Goal: Transaction & Acquisition: Purchase product/service

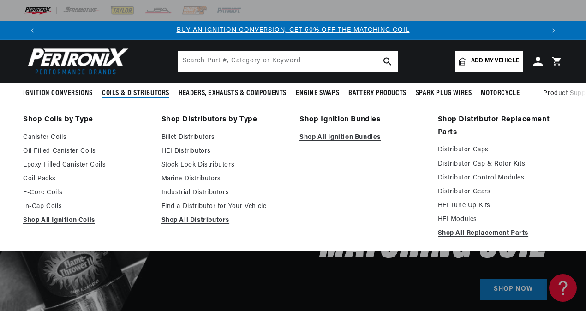
scroll to position [0, 503]
click at [322, 138] on link "Shop All Ignition Bundles" at bounding box center [362, 137] width 126 height 11
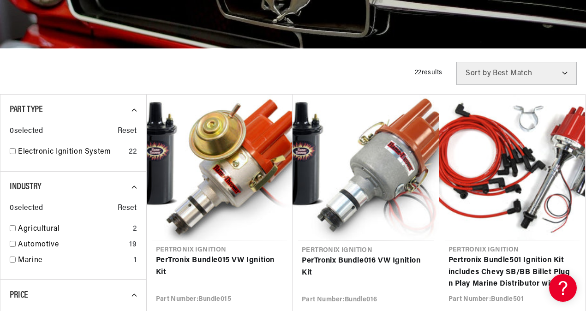
scroll to position [231, 0]
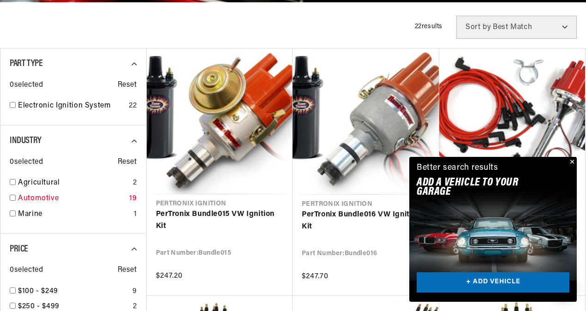
click at [14, 200] on input "checkbox" at bounding box center [13, 198] width 6 height 6
checkbox input "true"
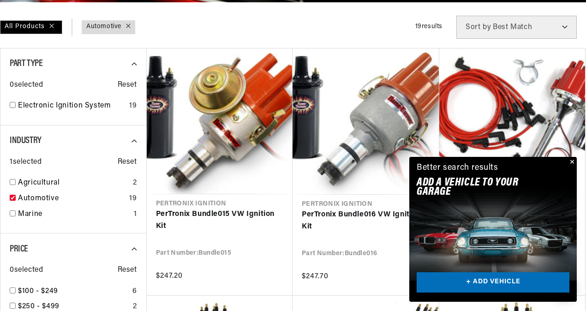
scroll to position [0, 503]
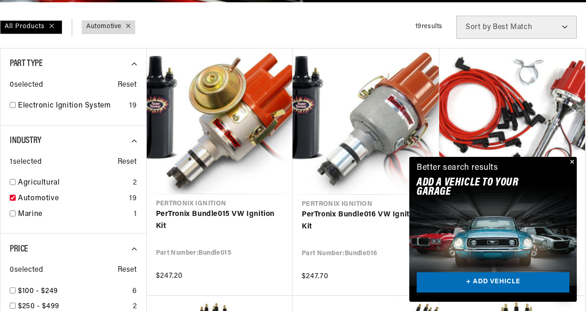
click at [503, 279] on link "+ ADD VEHICLE" at bounding box center [493, 282] width 153 height 21
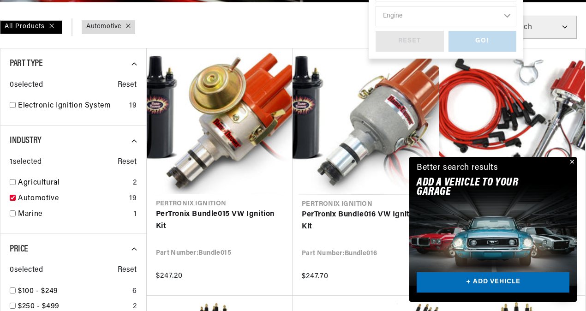
scroll to position [0, 0]
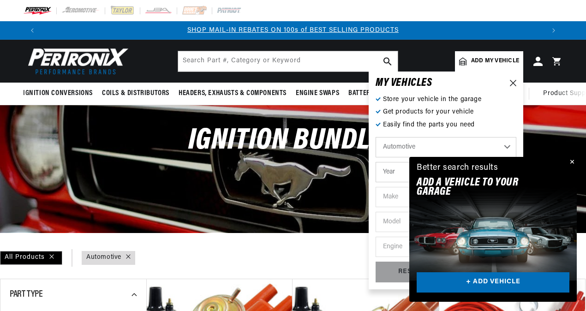
click at [573, 161] on button "Close" at bounding box center [571, 162] width 11 height 11
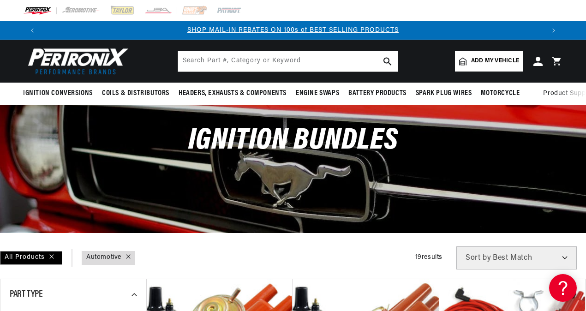
click at [500, 61] on span "Add my vehicle" at bounding box center [495, 61] width 48 height 9
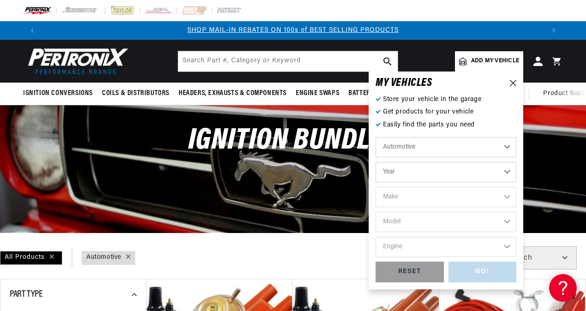
click at [468, 175] on select "Year [DATE] 2021 2020 2019 2018 2017 2016 2015 2014 2013 2012 2011 2010 2009 20…" at bounding box center [446, 172] width 141 height 20
select select "1989"
click at [376, 162] on select "Year [DATE] 2021 2020 2019 2018 2017 2016 2015 2014 2013 2012 2011 2010 2009 20…" at bounding box center [446, 172] width 141 height 20
select select "1989"
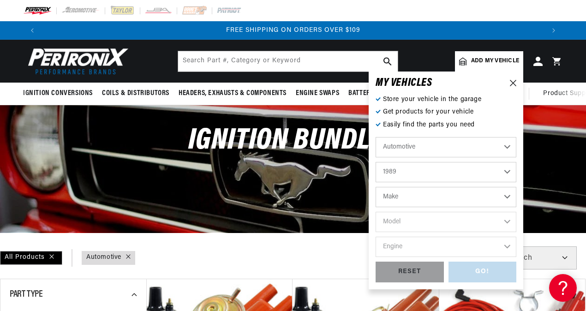
click at [445, 197] on select "Make Buick Cadillac Chevrolet Chrysler Dodge Eagle Ford GMC Hyundai [GEOGRAPHIC…" at bounding box center [446, 197] width 141 height 20
select select "Ford"
click at [376, 187] on select "Make Buick Cadillac Chevrolet Chrysler Dodge Eagle Ford GMC Hyundai [GEOGRAPHIC…" at bounding box center [446, 197] width 141 height 20
select select "Ford"
click at [411, 227] on select "Model Bronco Bronco II Country Squire E-150 Econoline E-150 Econoline Club Wago…" at bounding box center [446, 222] width 141 height 20
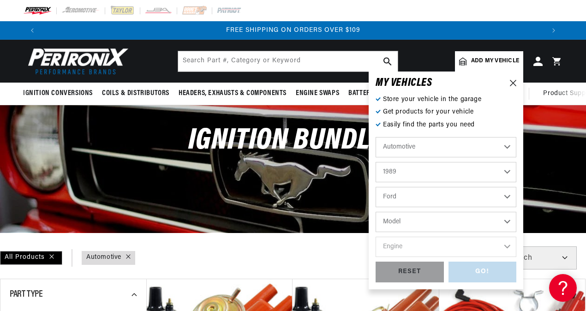
select select "Mustang"
click at [376, 212] on select "Model Bronco Bronco II Country Squire E-150 Econoline E-150 Econoline Club Wago…" at bounding box center [446, 222] width 141 height 20
select select "Mustang"
click at [413, 251] on select "Engine 5.0L" at bounding box center [446, 247] width 141 height 20
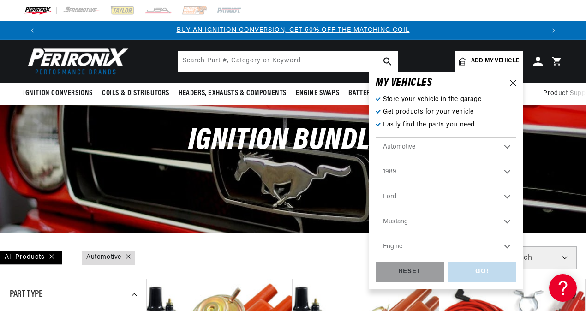
select select "5.0L"
click at [376, 237] on select "Engine 5.0L" at bounding box center [446, 247] width 141 height 20
select select "5.0L"
click at [466, 269] on div "GO!" at bounding box center [483, 272] width 68 height 21
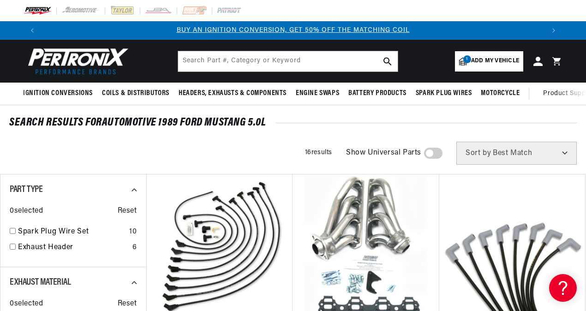
scroll to position [138, 0]
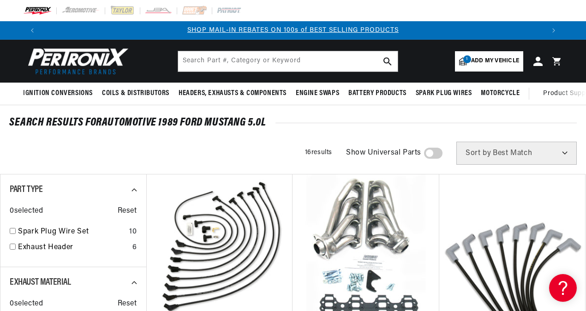
scroll to position [0, 1006]
